Goal: Information Seeking & Learning: Learn about a topic

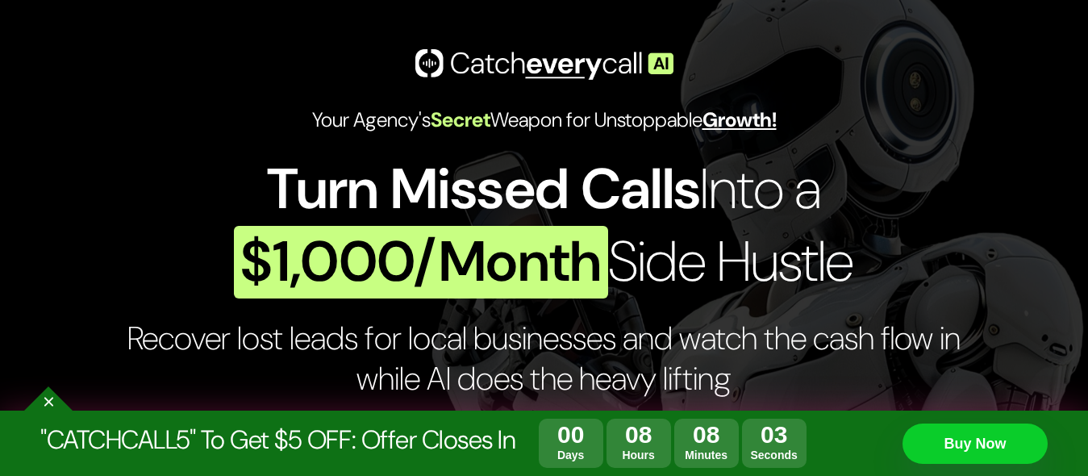
click at [1038, 333] on header "Your Agency's Secret Weapon for Unstoppable Growth! Turn Missed Calls Into a $1…" at bounding box center [544, 353] width 1088 height 707
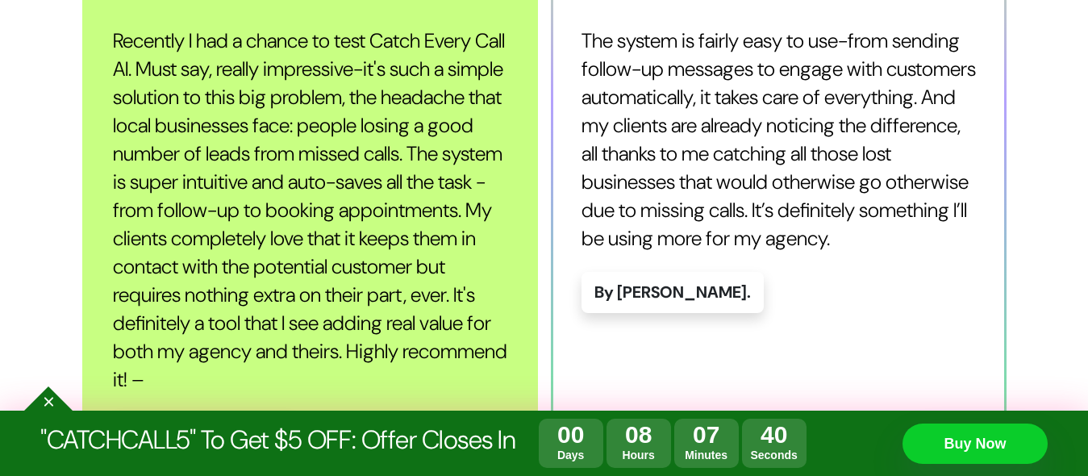
scroll to position [1613, 0]
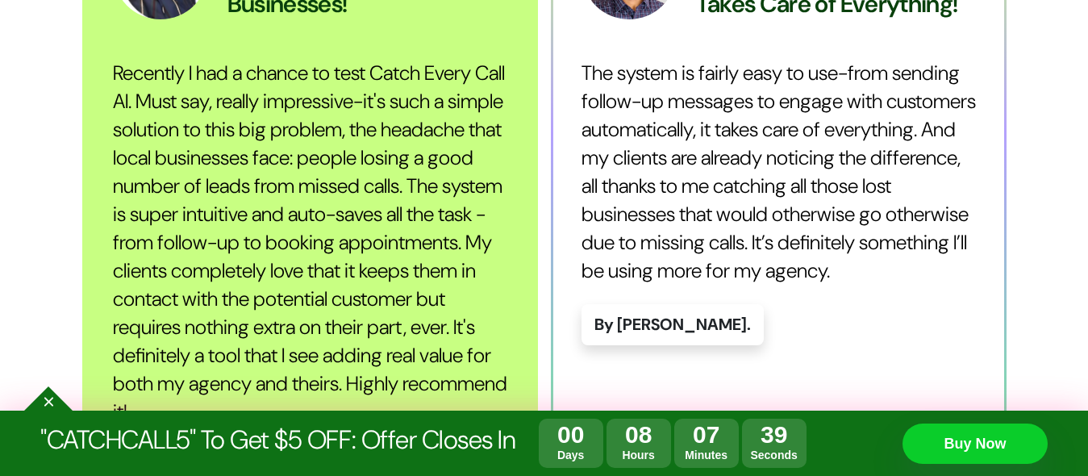
click at [1070, 203] on section "Hear Directly from Our Satisfied Users A Simple Solution to a Huge Problem for …" at bounding box center [544, 159] width 1088 height 716
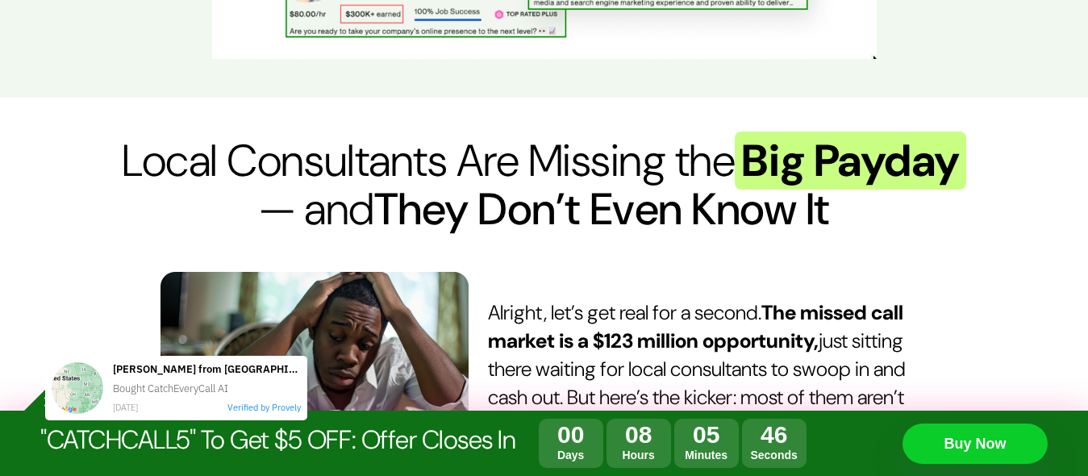
scroll to position [0, 0]
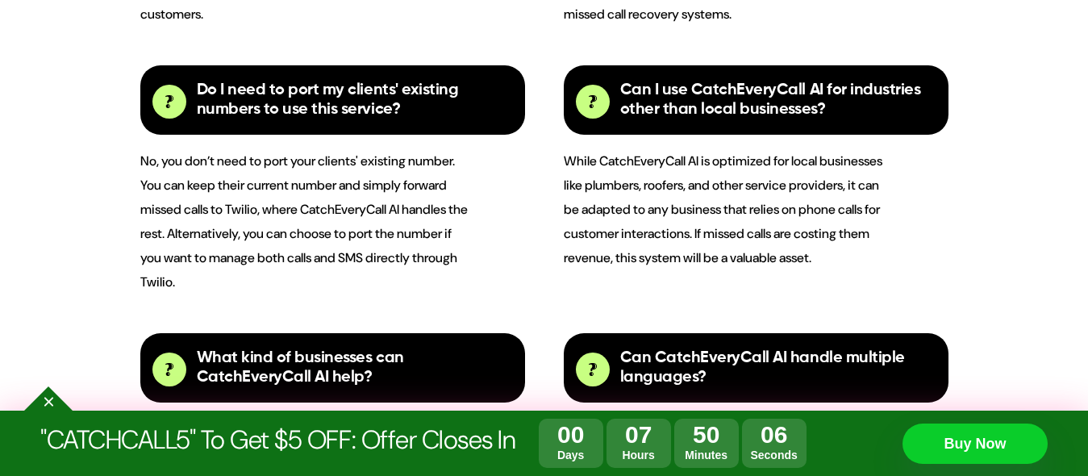
drag, startPoint x: 167, startPoint y: 98, endPoint x: 426, endPoint y: 166, distance: 267.7
copy div "CatchEveryCall AI can work with existing phone systems through call forwarding …"
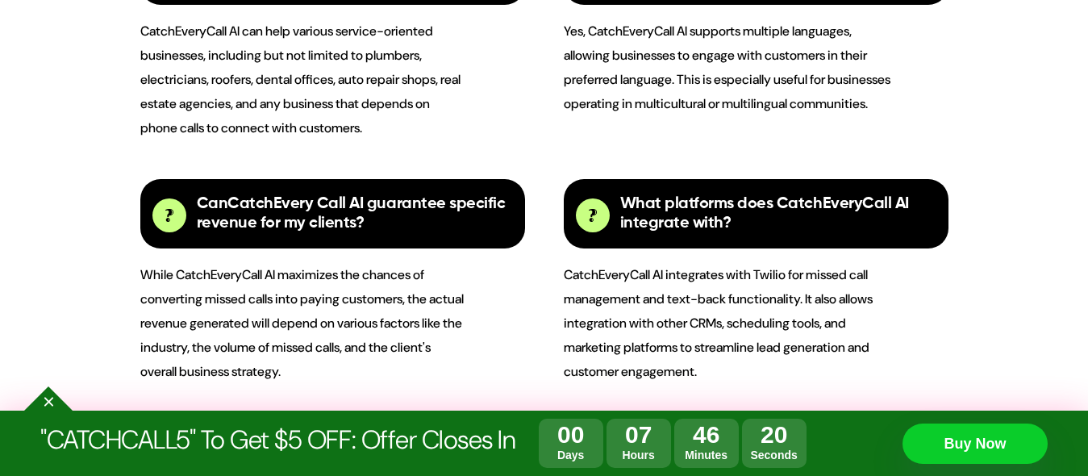
drag, startPoint x: 160, startPoint y: 185, endPoint x: 320, endPoint y: 306, distance: 199.8
copy div "you don’t need to port your clients' existing number. You can keep their curren…"
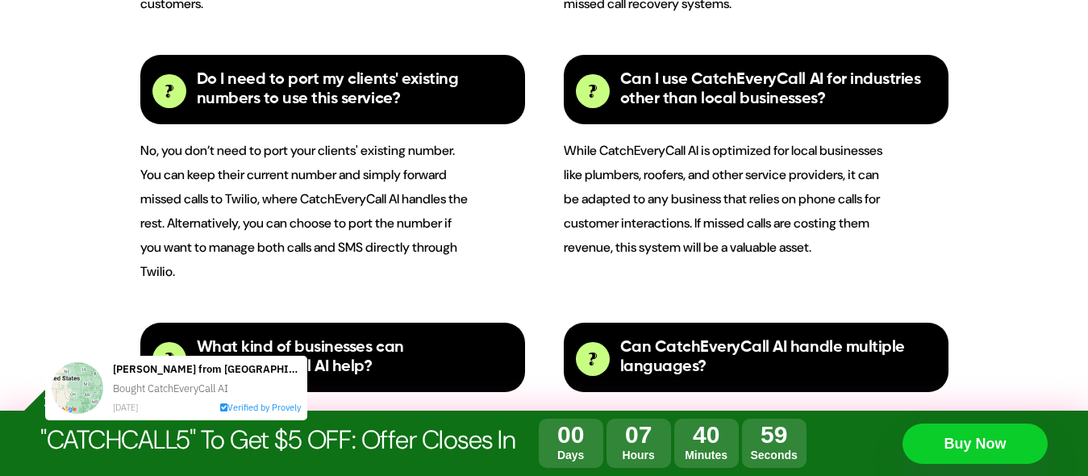
click at [1055, 325] on section "Frequently Asked Questions Q: What exactly is CatchEveryCall AI? CatchEveryCall…" at bounding box center [544, 90] width 1088 height 1966
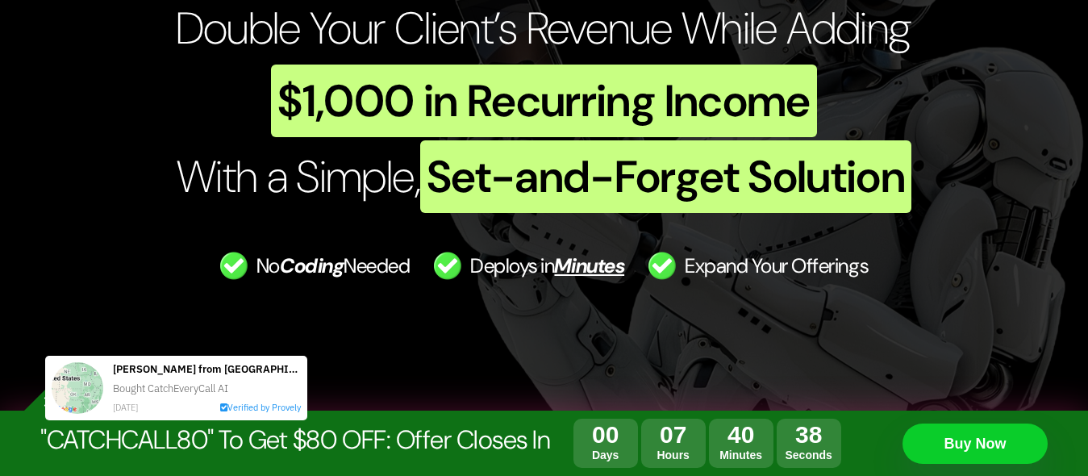
click at [1039, 211] on header "Your Agency's Secret Weapon for Unstoppable Growth! Double Your Client’s Revenu…" at bounding box center [544, 180] width 1088 height 683
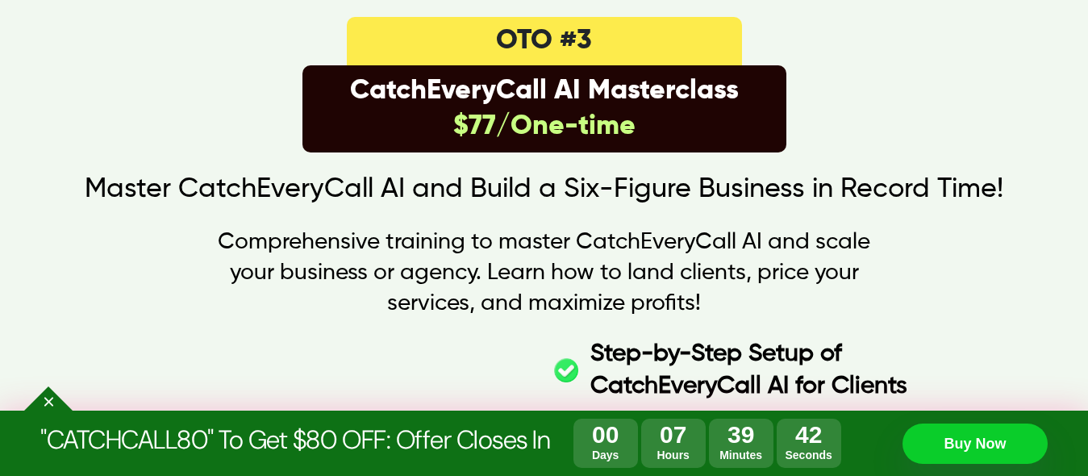
scroll to position [35930, 0]
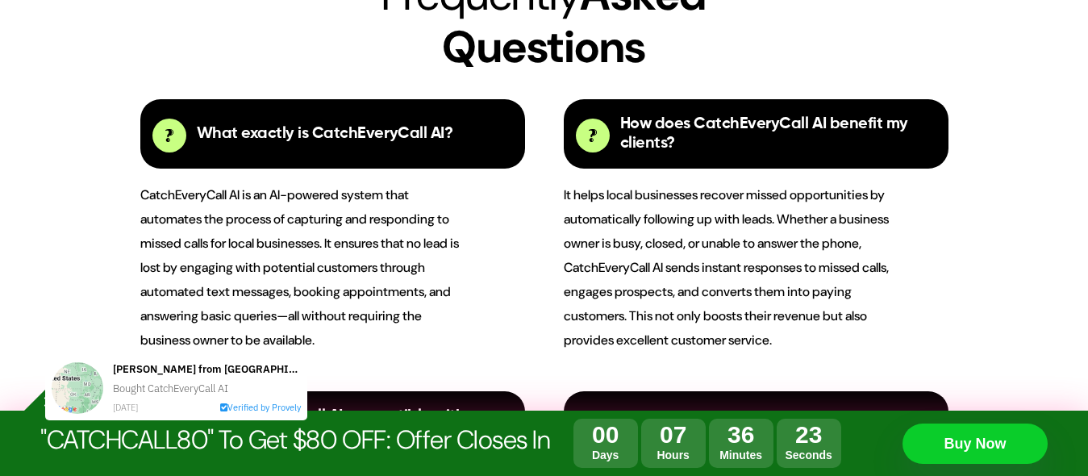
scroll to position [0, 0]
